Goal: Task Accomplishment & Management: Complete application form

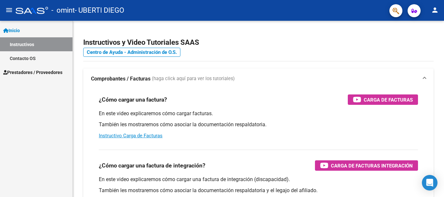
click at [35, 72] on span "Prestadores / Proveedores" at bounding box center [32, 72] width 59 height 7
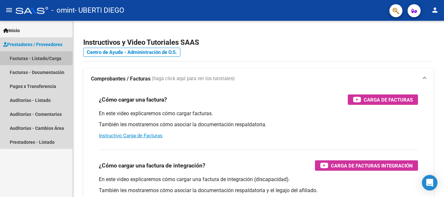
click at [48, 57] on link "Facturas - Listado/Carga" at bounding box center [36, 58] width 72 height 14
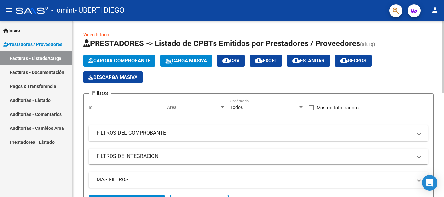
click at [123, 60] on span "Cargar Comprobante" at bounding box center [119, 61] width 62 height 6
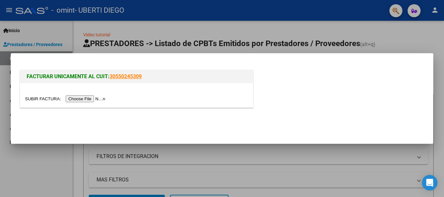
click at [96, 99] on input "file" at bounding box center [66, 99] width 82 height 7
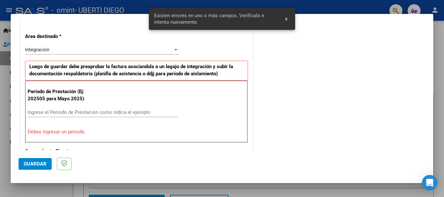
scroll to position [150, 0]
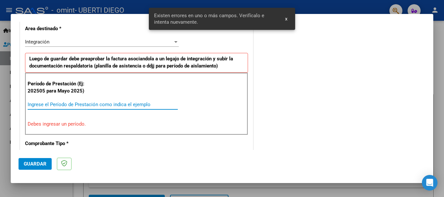
click at [85, 103] on input "Ingrese el Período de Prestación como indica el ejemplo" at bounding box center [103, 105] width 150 height 6
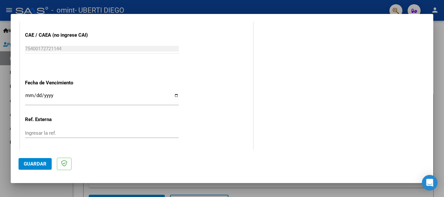
scroll to position [442, 0]
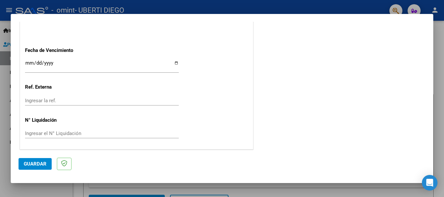
type input "202509"
click at [175, 64] on input "Ingresar la fecha" at bounding box center [102, 65] width 154 height 10
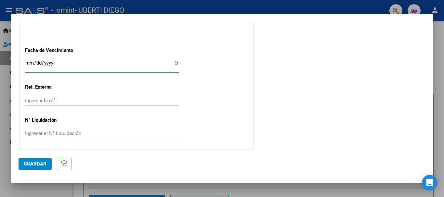
type input "[DATE]"
click at [34, 165] on span "Guardar" at bounding box center [35, 164] width 23 height 6
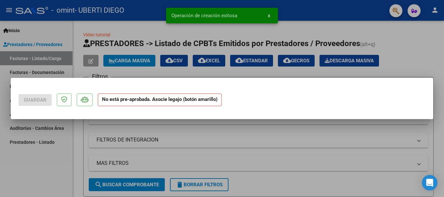
scroll to position [0, 0]
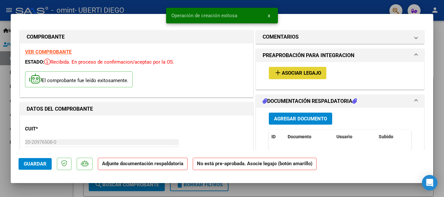
click at [297, 72] on span "Asociar Legajo" at bounding box center [301, 73] width 39 height 6
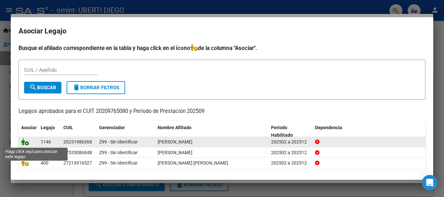
click at [22, 142] on icon at bounding box center [25, 141] width 8 height 7
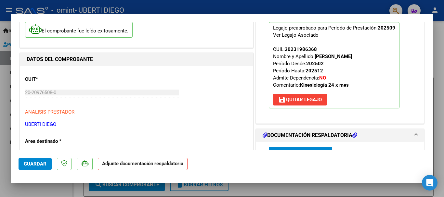
scroll to position [130, 0]
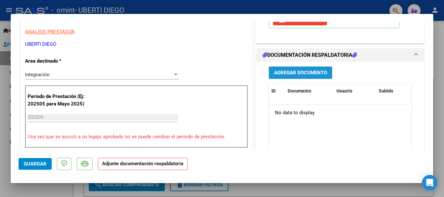
click at [302, 70] on span "Agregar Documento" at bounding box center [300, 73] width 53 height 6
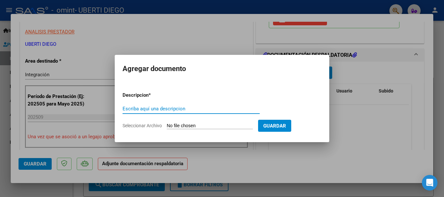
click at [160, 107] on input "Escriba aquí una descripcion" at bounding box center [190, 109] width 137 height 6
type input "Planilla de asistencia"
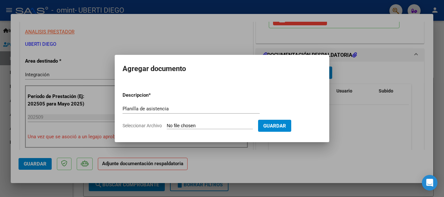
click at [179, 126] on input "Seleccionar Archivo" at bounding box center [210, 126] width 86 height 6
type input "C:\fakepath\[PERSON_NAME] - KINE - SEPTIEMBRE.pdf"
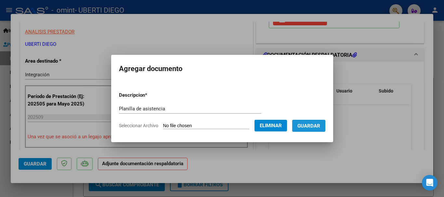
click at [313, 126] on span "Guardar" at bounding box center [308, 126] width 23 height 6
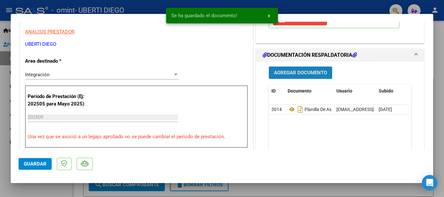
click at [304, 75] on span "Agregar Documento" at bounding box center [300, 73] width 53 height 6
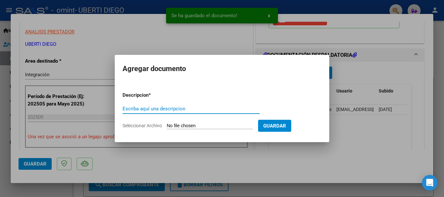
click at [179, 108] on input "Escriba aquí una descripcion" at bounding box center [190, 109] width 137 height 6
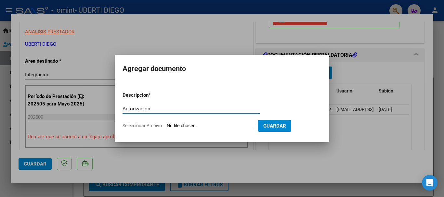
type input "Autorizacion"
click at [183, 127] on input "Seleccionar Archivo" at bounding box center [210, 126] width 86 height 6
type input "C:\fakepath\286065_AU_1903926200_20250922_1.pdf"
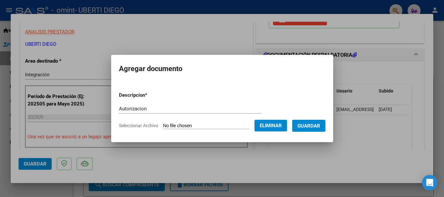
click at [320, 130] on button "Guardar" at bounding box center [308, 126] width 33 height 12
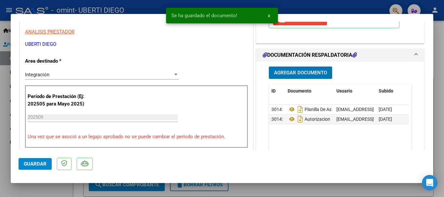
click at [42, 167] on button "Guardar" at bounding box center [35, 164] width 33 height 12
click at [439, 111] on div at bounding box center [222, 98] width 444 height 197
